Goal: Task Accomplishment & Management: Manage account settings

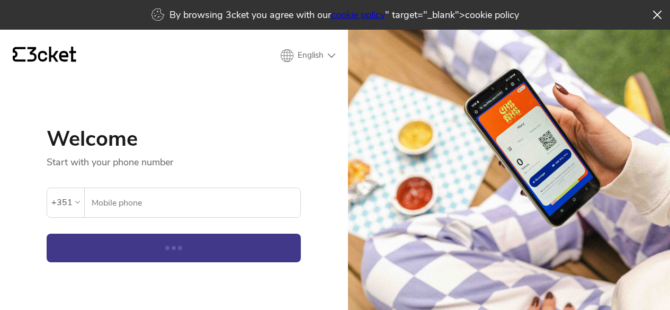
click at [245, 188] on input "Mobile phone" at bounding box center [195, 202] width 209 height 29
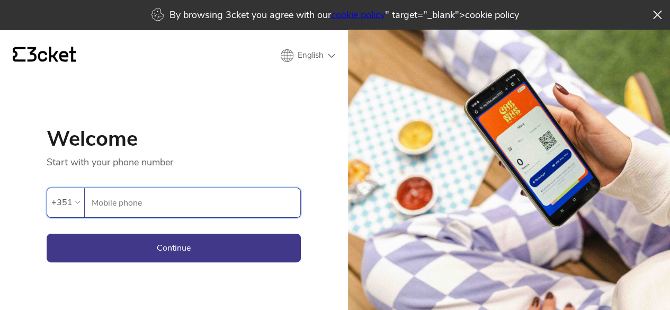
click at [250, 203] on input "Mobile phone" at bounding box center [195, 202] width 209 height 29
type input "920012379"
click at [258, 242] on button "Continue" at bounding box center [174, 248] width 254 height 29
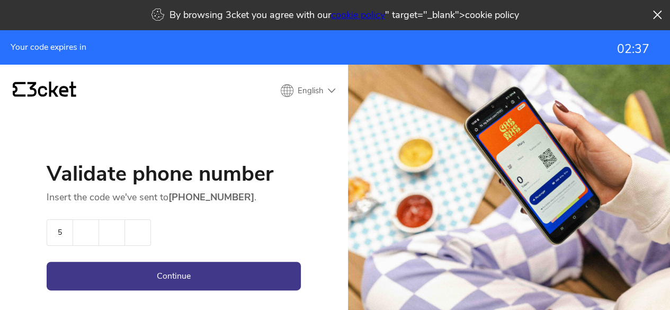
type input "5"
type input "2"
type input "8"
type input "1"
type input "8"
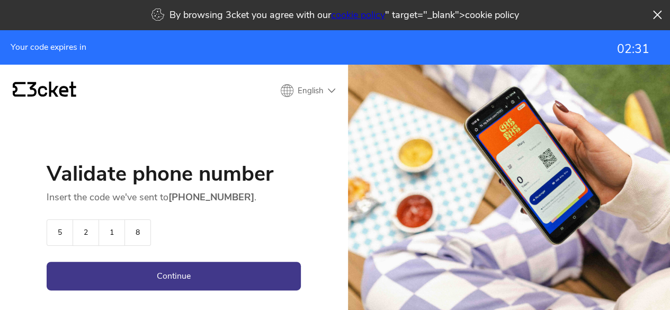
click at [47, 262] on button "Continue" at bounding box center [174, 276] width 254 height 29
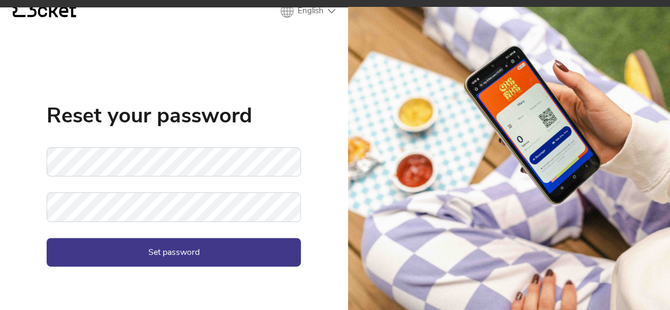
scroll to position [30, 0]
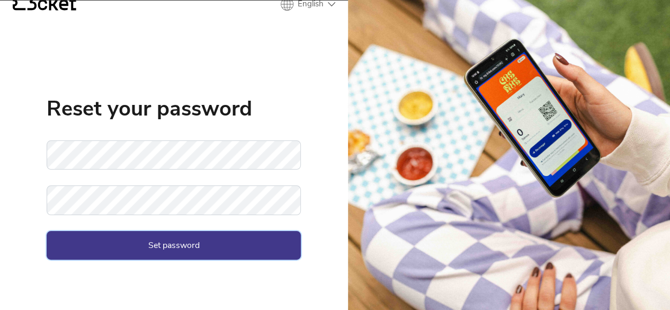
click at [209, 259] on button "Set password" at bounding box center [174, 245] width 254 height 29
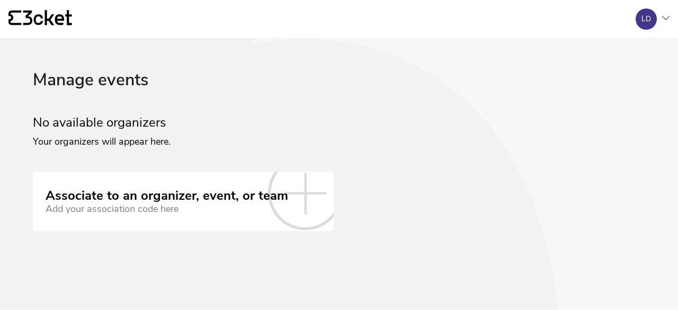
drag, startPoint x: 0, startPoint y: 0, endPoint x: 660, endPoint y: 13, distance: 660.3
click at [660, 13] on div "LD" at bounding box center [648, 18] width 42 height 21
click at [458, 163] on div "Manage events No available organizers Your organizers will appear here. Associa…" at bounding box center [339, 150] width 613 height 161
click at [659, 22] on div "LD" at bounding box center [648, 18] width 42 height 21
click at [599, 54] on div "My account" at bounding box center [618, 51] width 96 height 25
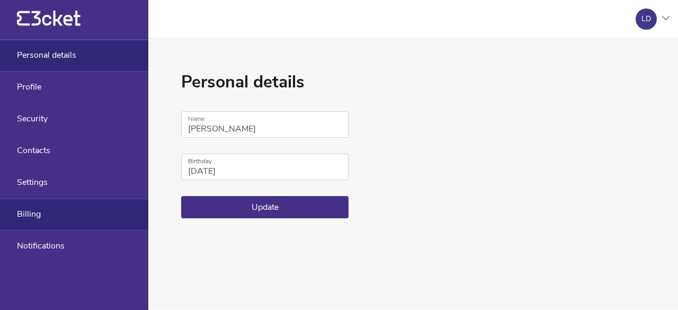
click at [72, 211] on div "Billing" at bounding box center [74, 215] width 148 height 32
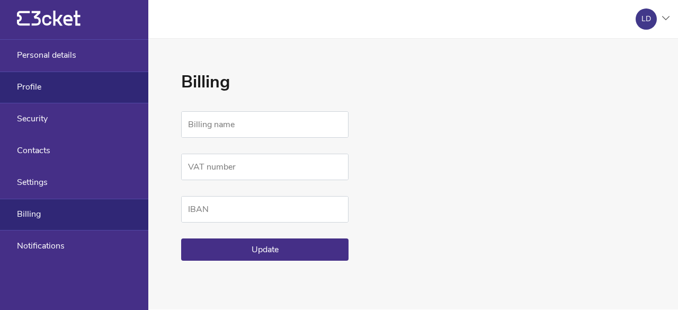
click at [75, 85] on div "Profile" at bounding box center [74, 88] width 148 height 32
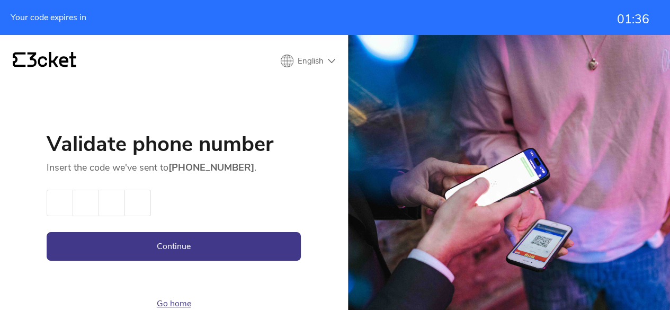
click at [174, 307] on link "Go home" at bounding box center [174, 304] width 34 height 12
